Goal: Transaction & Acquisition: Purchase product/service

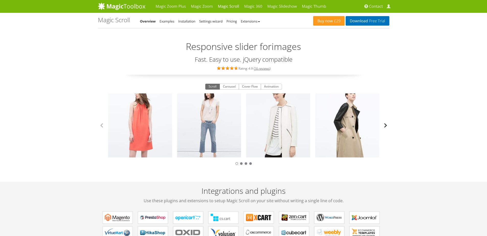
click at [385, 125] on button "button" at bounding box center [386, 125] width 8 height 8
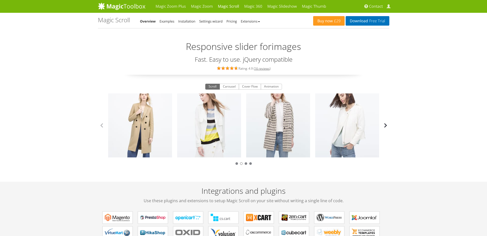
click at [385, 125] on button "button" at bounding box center [386, 125] width 8 height 8
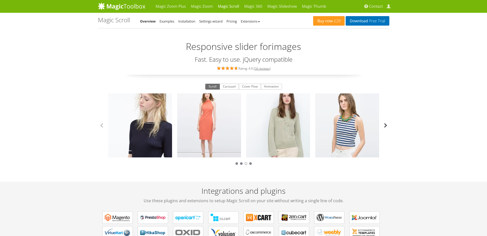
click at [385, 125] on button "button" at bounding box center [386, 125] width 8 height 8
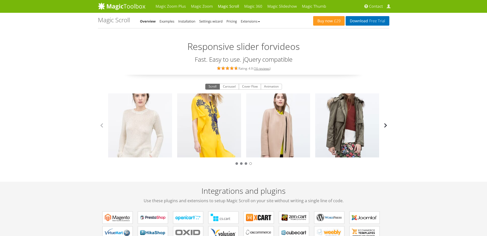
click at [385, 125] on button "button" at bounding box center [386, 125] width 8 height 8
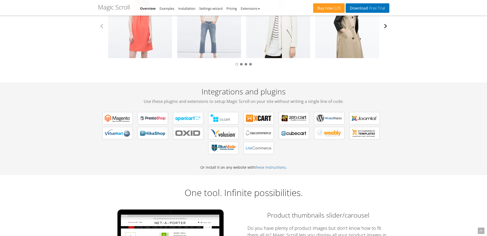
scroll to position [100, 0]
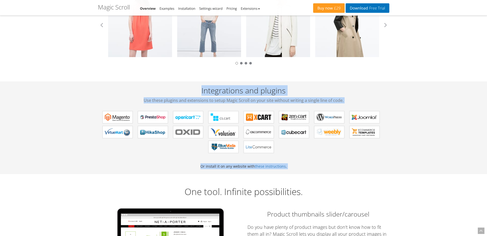
drag, startPoint x: 254, startPoint y: 128, endPoint x: 417, endPoint y: 181, distance: 170.8
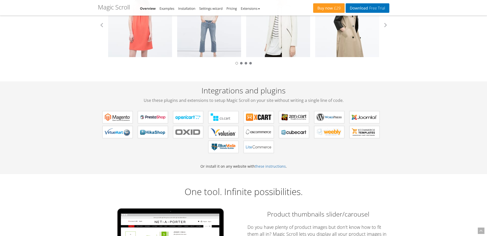
click at [390, 174] on div "Integrations and plugins Use these plugins and extensions to setup Magic Scroll…" at bounding box center [244, 127] width 292 height 93
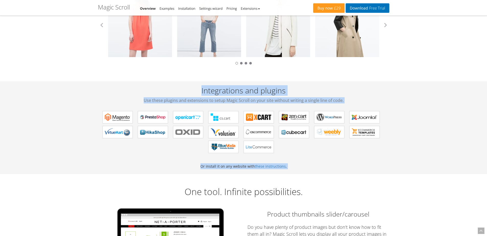
drag, startPoint x: 362, startPoint y: 158, endPoint x: 24, endPoint y: 45, distance: 355.9
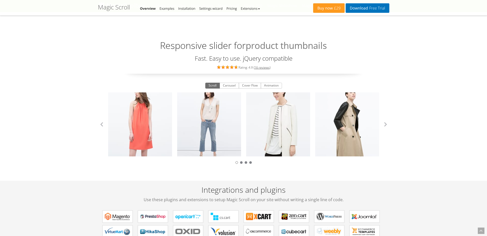
scroll to position [0, 0]
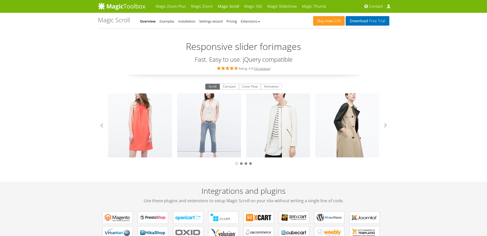
click at [209, 62] on h3 "Fast. Easy to use. jQuery compatible" at bounding box center [244, 59] width 292 height 7
click at [201, 61] on h3 "Fast. Easy to use. jQuery compatible" at bounding box center [244, 59] width 292 height 7
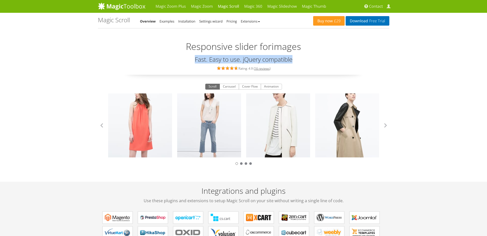
click at [201, 61] on h3 "Fast. Easy to use. jQuery compatible" at bounding box center [244, 59] width 292 height 7
click at [198, 62] on h3 "Fast. Easy to use. jQuery compatible" at bounding box center [244, 59] width 292 height 7
click at [201, 52] on h2 "Responsive slider for images" at bounding box center [244, 44] width 292 height 19
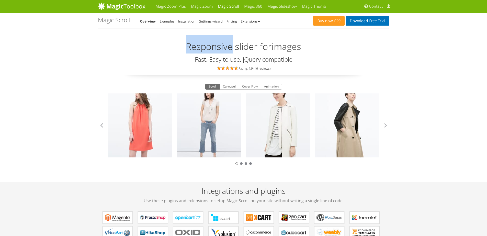
click at [201, 52] on h2 "Responsive slider for images" at bounding box center [244, 44] width 292 height 19
click at [201, 61] on h3 "Fast. Easy to use. jQuery compatible" at bounding box center [244, 59] width 292 height 7
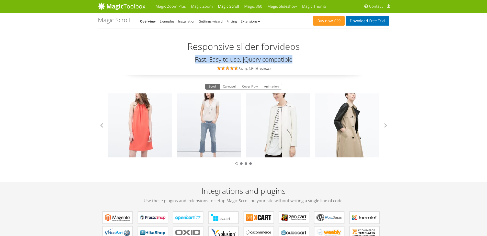
click at [201, 61] on h3 "Fast. Easy to use. jQuery compatible" at bounding box center [244, 59] width 292 height 7
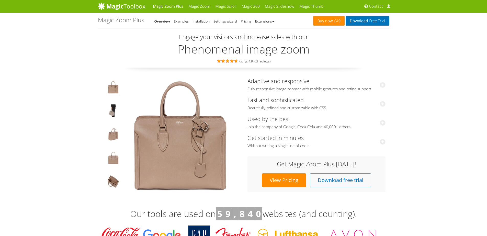
click at [317, 18] on link "Buy now £49" at bounding box center [328, 20] width 31 height 9
